Goal: Task Accomplishment & Management: Use online tool/utility

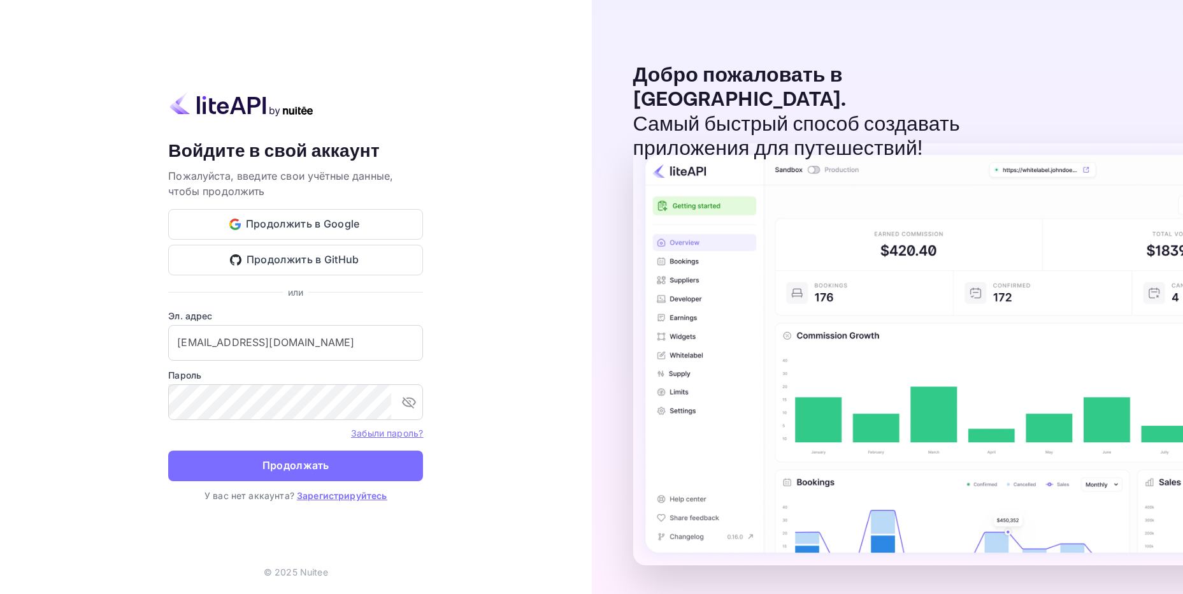
drag, startPoint x: 293, startPoint y: 464, endPoint x: 331, endPoint y: 459, distance: 38.6
click at [293, 463] on ya-tr-span "Продолжать" at bounding box center [296, 465] width 67 height 17
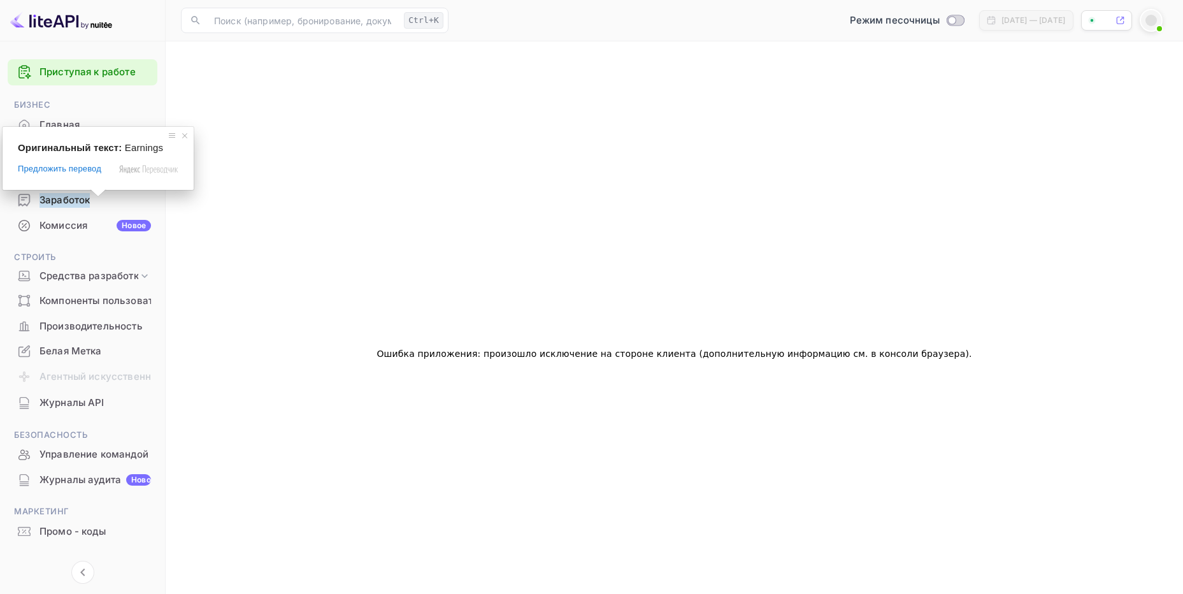
click at [378, 171] on div "Ошибка приложения: произошло исключение на стороне клиента (дополнительную инфо…" at bounding box center [674, 354] width 987 height 594
click at [92, 154] on ya-tr-span "Бронирования" at bounding box center [75, 150] width 70 height 15
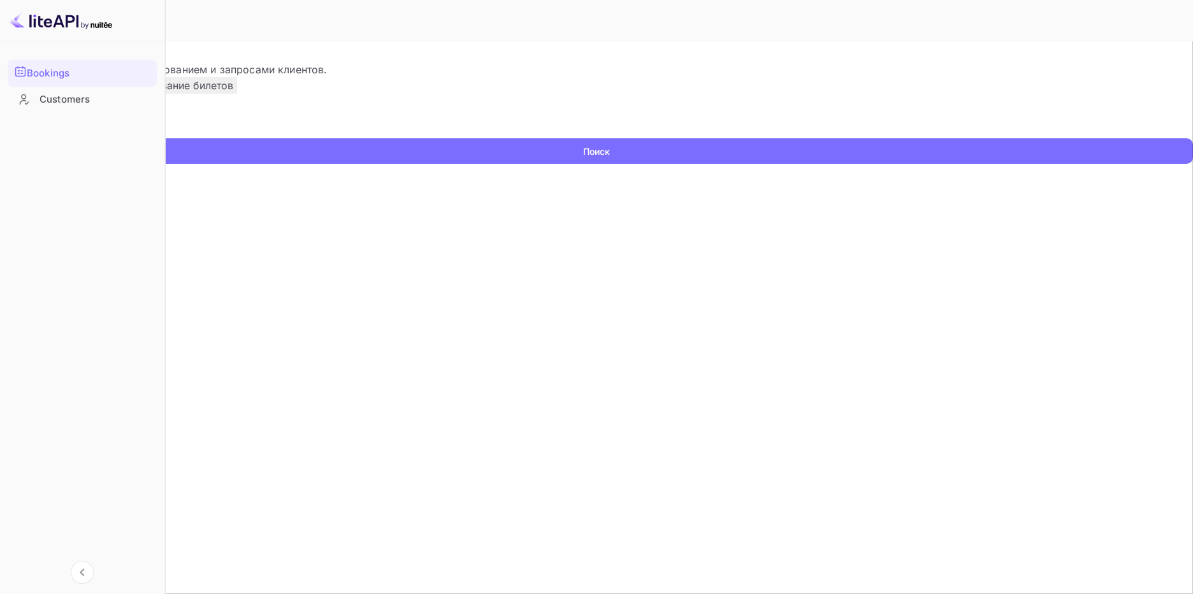
click at [164, 138] on input "text" at bounding box center [82, 128] width 164 height 19
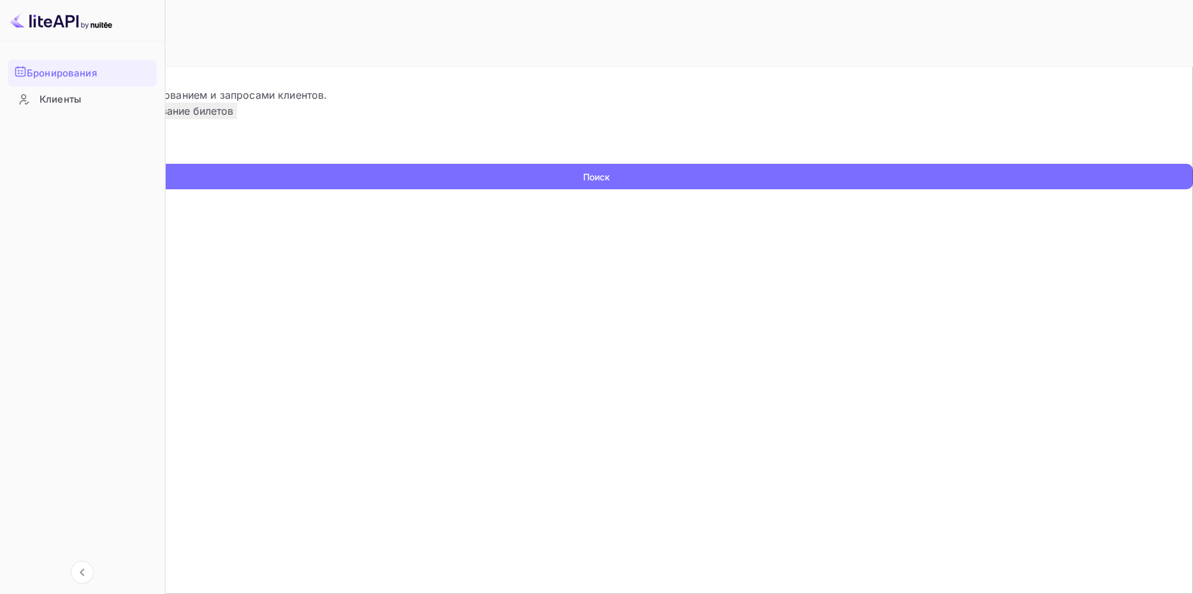
paste input "YA-7518-2225-2917"
type input "YA-7518-2225-2917"
drag, startPoint x: 321, startPoint y: 200, endPoint x: 160, endPoint y: 196, distance: 160.6
click at [160, 196] on div "Бронирования Клиенты Now you can check your travel website directly from the li…" at bounding box center [596, 297] width 1193 height 594
paste input "9725843"
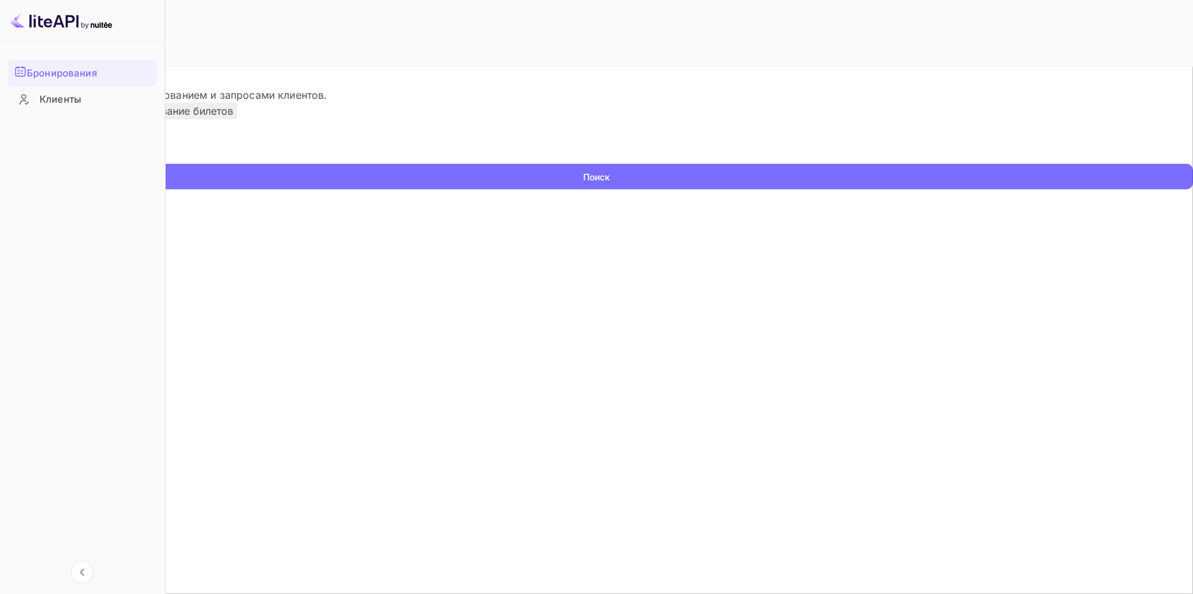
type input "9725843"
click at [610, 184] on ya-tr-span "Поиск" at bounding box center [596, 176] width 27 height 13
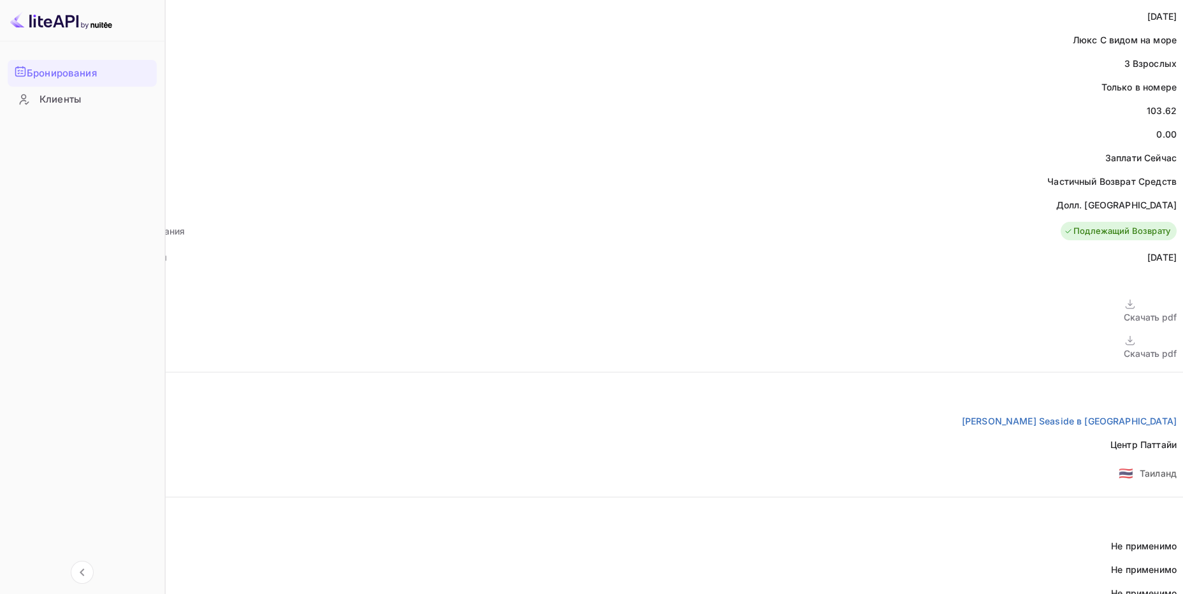
scroll to position [433, 0]
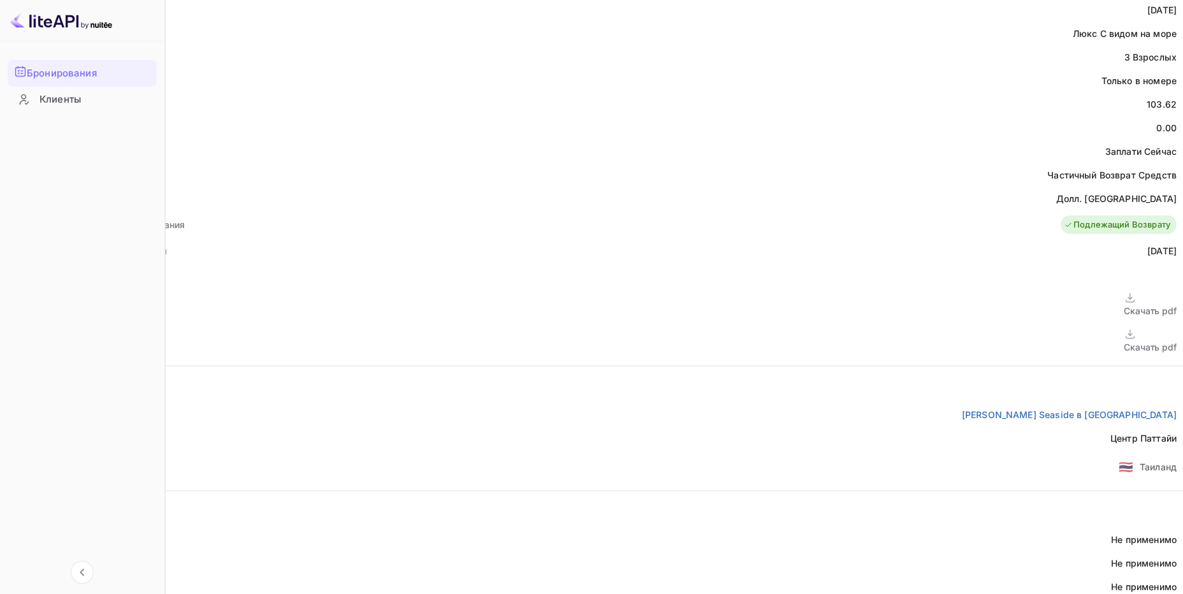
click at [1124, 342] on ya-tr-span "Скачать pdf" at bounding box center [1150, 347] width 53 height 11
